Goal: Register for event/course

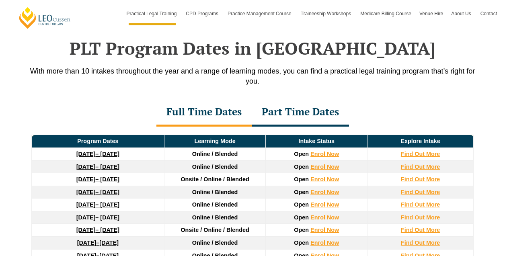
scroll to position [1049, 0]
click at [314, 116] on div "Part Time Dates" at bounding box center [300, 112] width 97 height 28
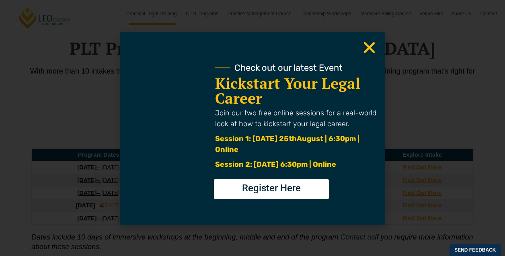
click at [334, 170] on link "Enrol Now" at bounding box center [327, 167] width 27 height 6
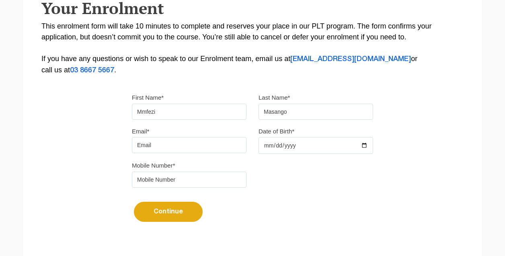
scroll to position [183, 0]
click at [267, 143] on input "Date of Birth*" at bounding box center [315, 145] width 115 height 17
type input "2000-01-12"
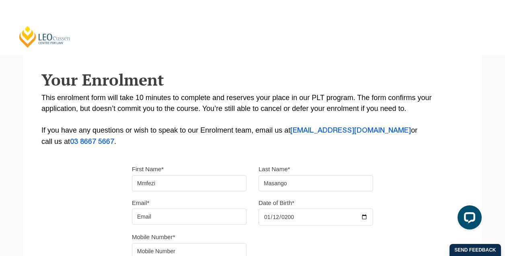
scroll to position [0, 0]
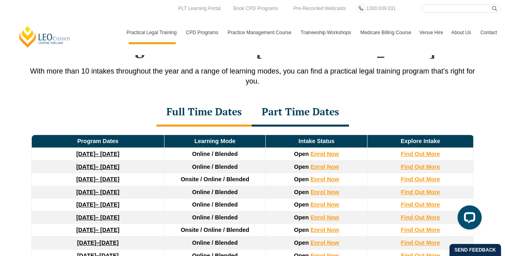
click at [312, 116] on div "Part Time Dates" at bounding box center [300, 112] width 97 height 28
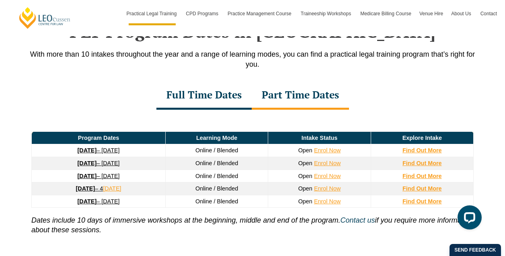
scroll to position [1067, 0]
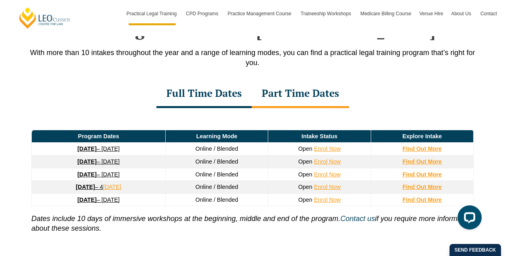
click at [212, 98] on div "Full Time Dates" at bounding box center [203, 94] width 95 height 28
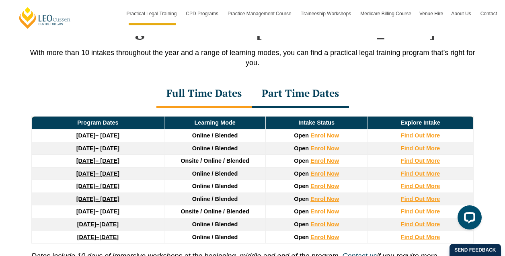
click at [315, 97] on div "Part Time Dates" at bounding box center [300, 94] width 97 height 28
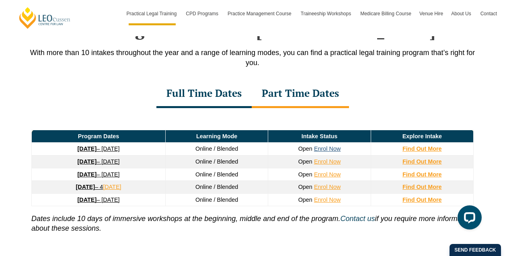
click at [328, 150] on link "Enrol Now" at bounding box center [327, 149] width 27 height 6
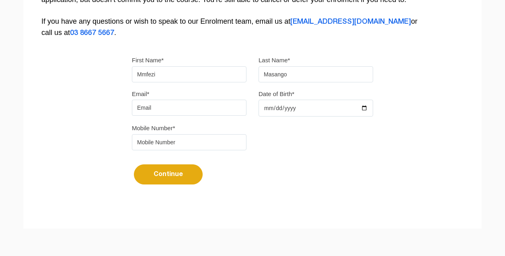
scroll to position [221, 0]
type input "2000-01-12"
click at [206, 110] on input "Email*" at bounding box center [189, 108] width 115 height 16
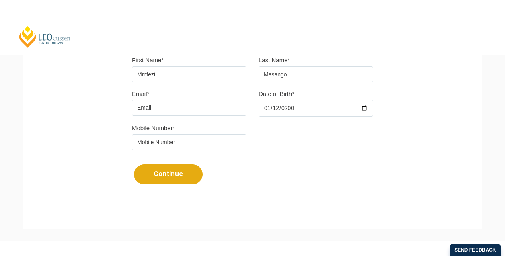
type input "mmfezi.masango@gmail.com"
click at [182, 140] on input "tel" at bounding box center [189, 142] width 115 height 16
type input "0422132719"
click at [164, 174] on button "Continue" at bounding box center [168, 174] width 69 height 20
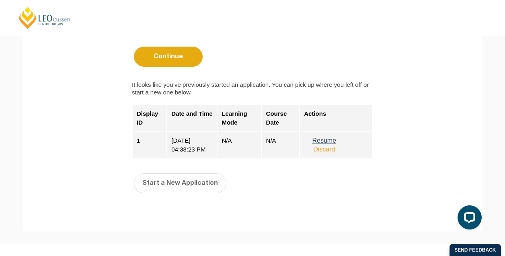
scroll to position [339, 0]
click at [324, 141] on button "Resume" at bounding box center [324, 139] width 40 height 7
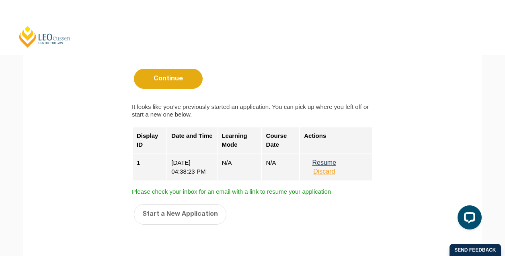
scroll to position [315, 0]
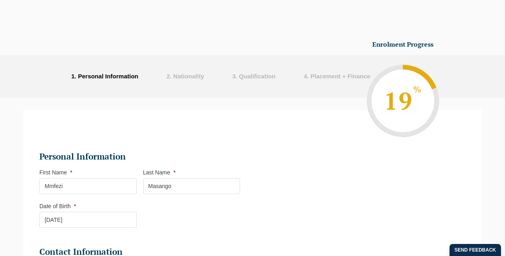
select select
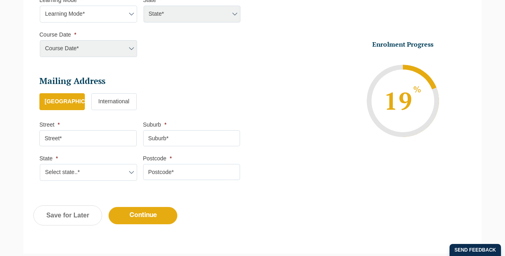
scroll to position [411, 0]
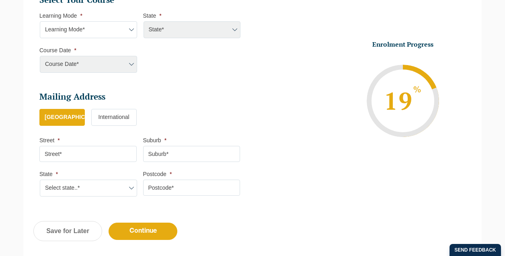
click at [131, 29] on header "[PERSON_NAME] Centre for Law Search here Practical Legal Training Our Practical…" at bounding box center [252, 27] width 505 height 55
click at [129, 30] on header "[PERSON_NAME] Centre for Law Search here Practical Legal Training Our Practical…" at bounding box center [252, 27] width 505 height 55
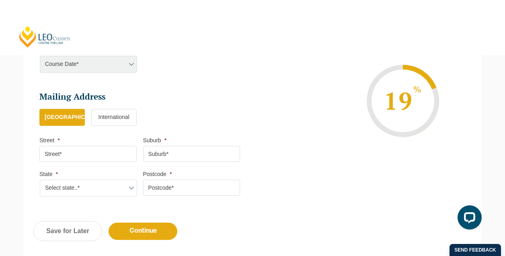
scroll to position [0, 0]
click at [130, 64] on div "Course Date* [PERSON_NAME] 2024 [DATE] ([DATE] to [DATE]) [DATE] ([DATE] to [DA…" at bounding box center [87, 64] width 97 height 17
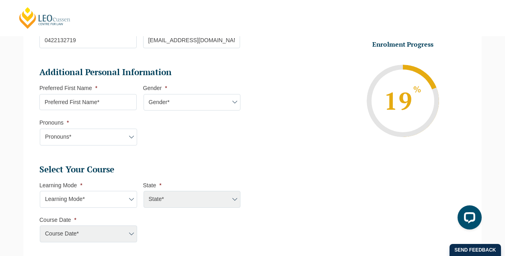
scroll to position [262, 0]
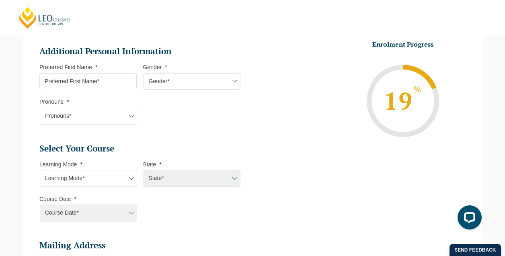
click at [129, 82] on input "Preferred First Name *" at bounding box center [87, 81] width 97 height 16
click at [127, 178] on select "Learning Mode* Online Full Time Learning Online Part Time Learning Blended Full…" at bounding box center [88, 178] width 97 height 17
select select "Blended Full Time Learning"
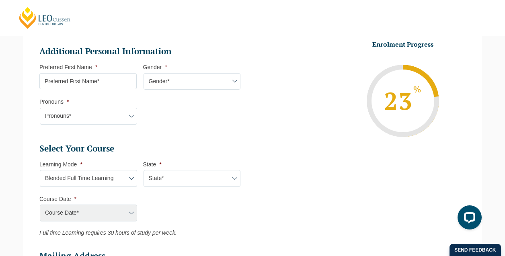
click at [221, 177] on select "State* ACT/[GEOGRAPHIC_DATA] [GEOGRAPHIC_DATA] SA [GEOGRAPHIC_DATA] [GEOGRAPHIC…" at bounding box center [191, 178] width 97 height 17
select select "VIC"
click at [127, 213] on select "Course Date* [DATE] ([DATE] to [DATE]) [DATE] ([DATE] to [DATE]) [DATE] ([DATE]…" at bounding box center [88, 213] width 97 height 17
select select "[DATE] ([DATE] to [DATE])"
type input "Intake [DATE] FT"
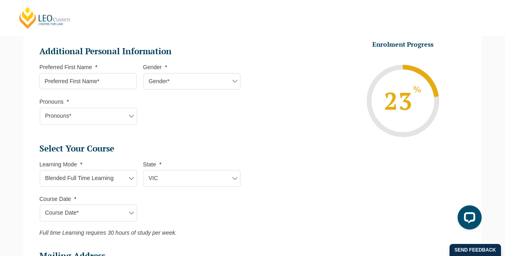
type input "Practical Legal Training ([GEOGRAPHIC_DATA])"
select select "VIC PLT (SEP) 2025 Full Time Blended"
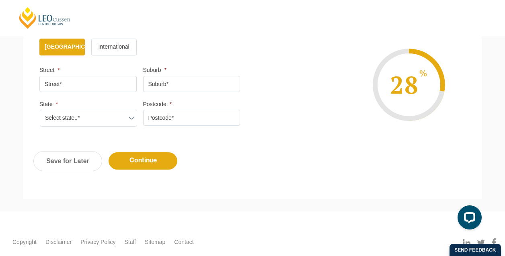
scroll to position [547, 0]
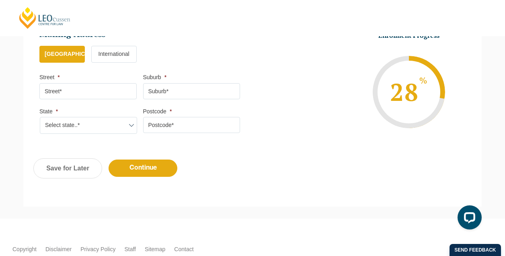
click at [119, 98] on input "Street *" at bounding box center [87, 91] width 97 height 16
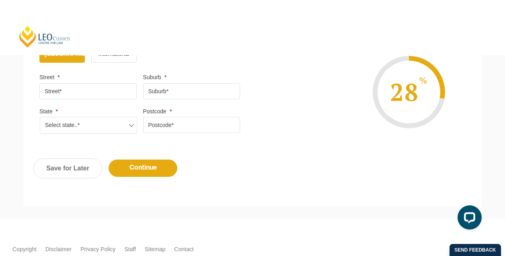
click at [127, 127] on select "Select state..* [GEOGRAPHIC_DATA] [GEOGRAPHIC_DATA] [GEOGRAPHIC_DATA] SA [GEOGR…" at bounding box center [88, 125] width 97 height 17
select select "VIC"
click at [189, 125] on input "Postcode *" at bounding box center [191, 125] width 97 height 16
type input "3336"
click at [120, 93] on input "Street *" at bounding box center [87, 91] width 97 height 16
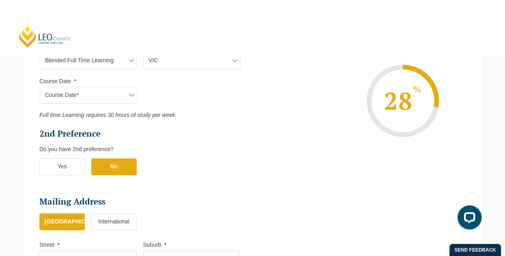
scroll to position [379, 0]
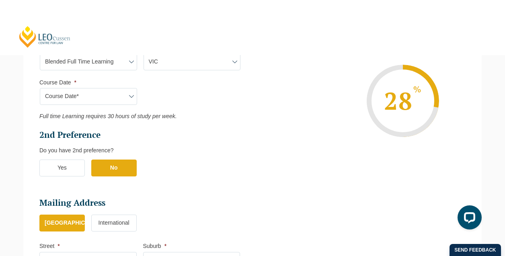
click at [127, 98] on select "Course Date* [DATE] ([DATE] to [DATE]) [DATE] ([DATE] to [DATE]) [DATE] ([DATE]…" at bounding box center [88, 96] width 97 height 17
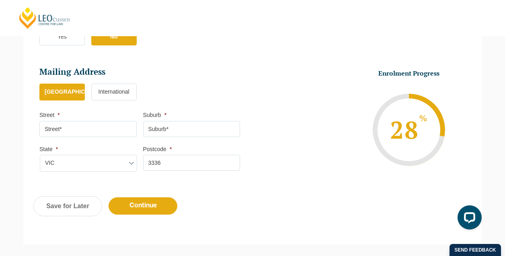
scroll to position [576, 0]
